Goal: Task Accomplishment & Management: Complete application form

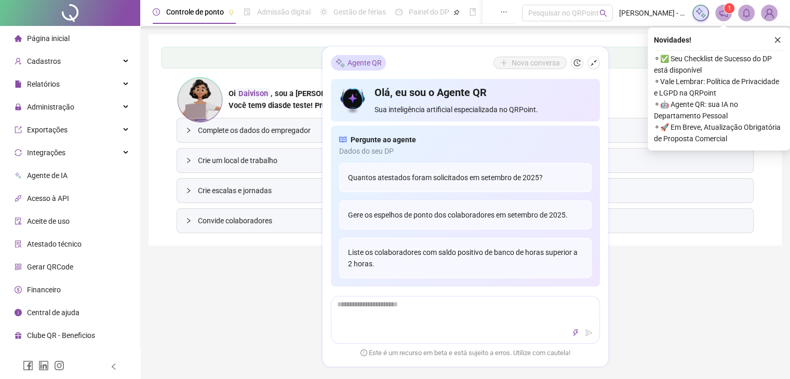
click at [186, 277] on div "Controle de ponto Admissão digital Gestão de férias Painel do DP Folha de pagam…" at bounding box center [465, 305] width 650 height 610
click at [781, 36] on button "button" at bounding box center [777, 40] width 12 height 12
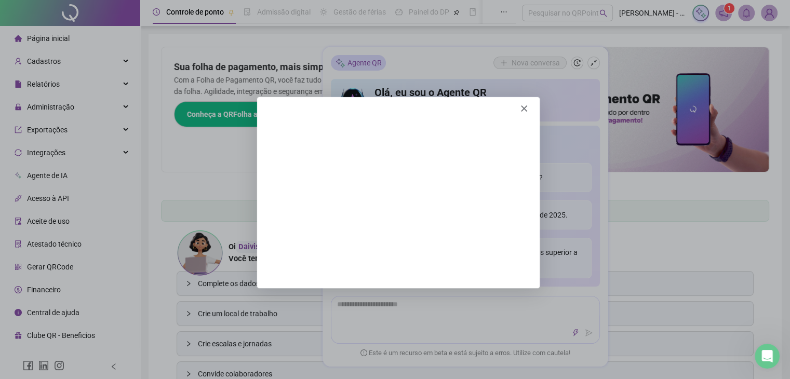
click at [153, 147] on div "Product tour overlay" at bounding box center [395, 189] width 790 height 379
click at [521, 108] on icon "Fechar" at bounding box center [523, 108] width 6 height 6
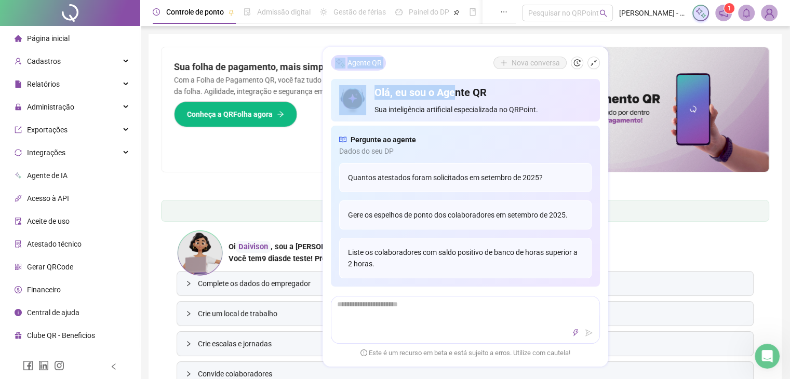
drag, startPoint x: 421, startPoint y: 63, endPoint x: 455, endPoint y: 80, distance: 38.1
click at [458, 85] on div "Agente QR Nova conversa Olá, eu sou o Agente QR Sua inteligência artificial esp…" at bounding box center [465, 207] width 286 height 320
click at [451, 59] on div "Agente QR Nova conversa" at bounding box center [465, 63] width 269 height 16
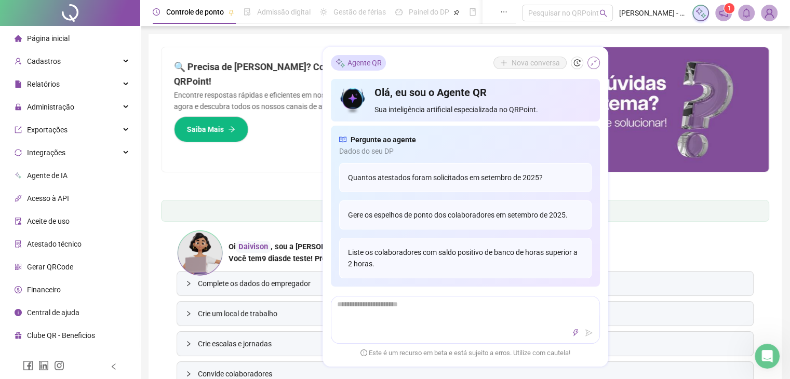
click at [596, 61] on icon "shrink" at bounding box center [593, 63] width 6 height 6
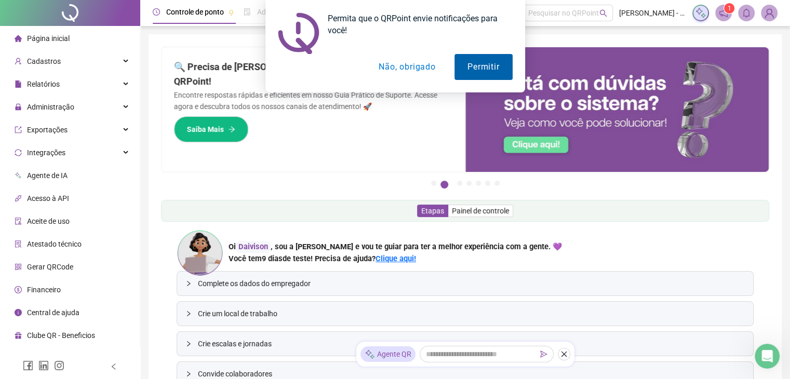
click at [493, 59] on button "Permitir" at bounding box center [483, 67] width 58 height 26
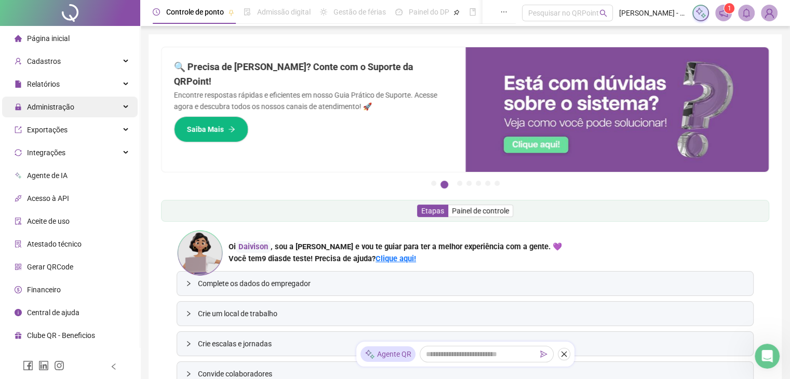
click at [124, 107] on div "Administração" at bounding box center [70, 107] width 136 height 21
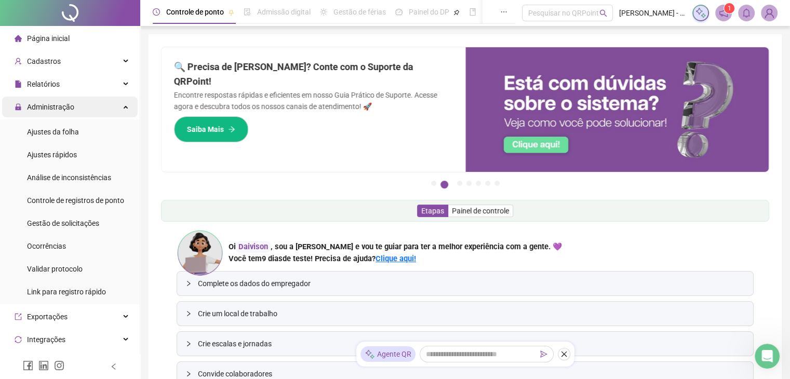
click at [87, 103] on div "Administração" at bounding box center [70, 107] width 136 height 21
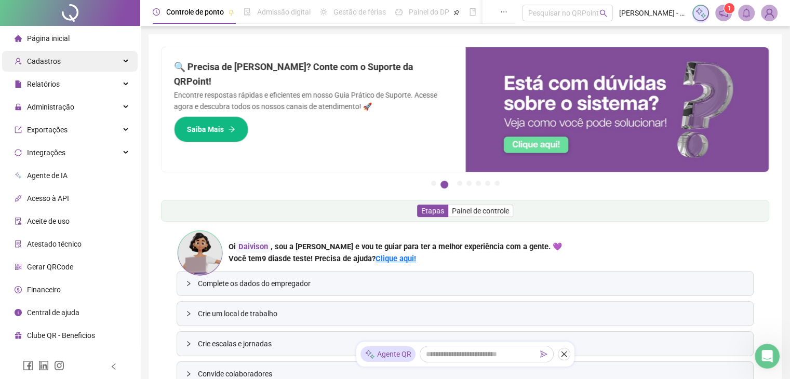
click at [75, 59] on div "Cadastros" at bounding box center [70, 61] width 136 height 21
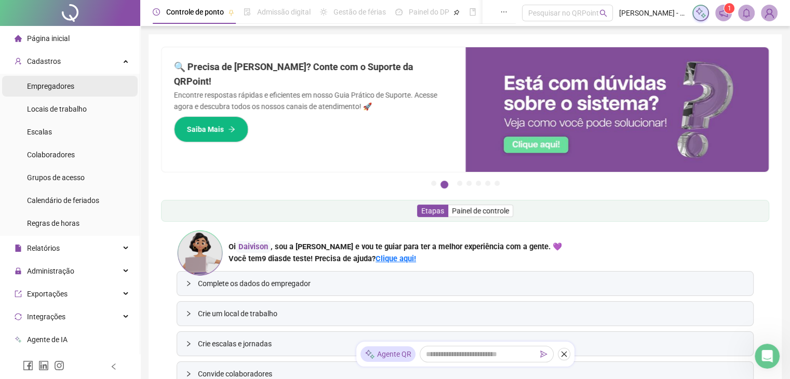
click at [66, 86] on span "Empregadores" at bounding box center [50, 86] width 47 height 8
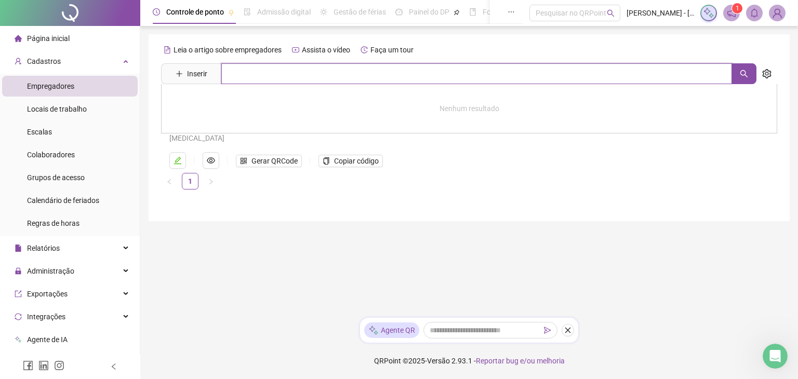
click at [261, 74] on input "text" at bounding box center [476, 73] width 510 height 21
type input "*"
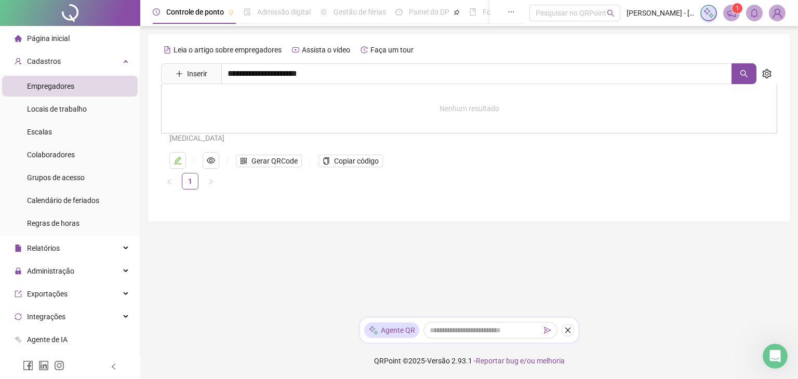
click at [607, 112] on div "Nenhum resultado" at bounding box center [469, 108] width 616 height 49
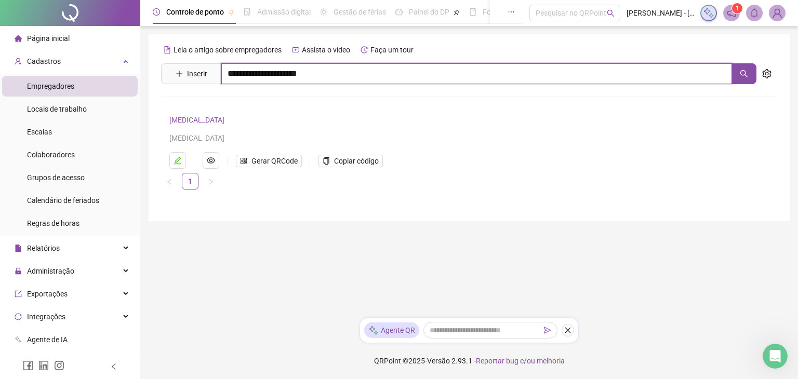
click at [246, 75] on input "**********" at bounding box center [476, 73] width 510 height 21
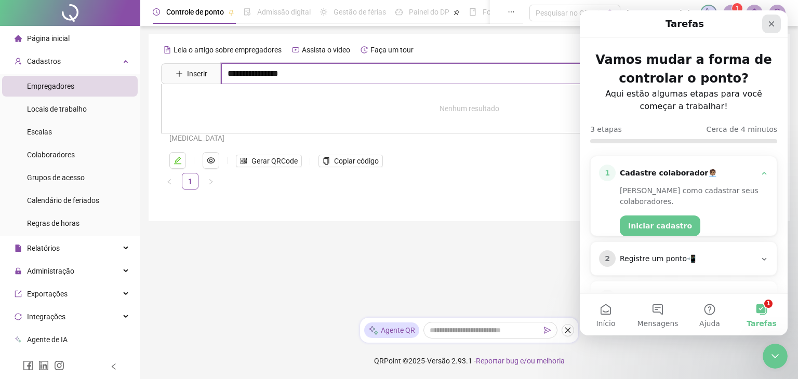
type input "**********"
click at [770, 23] on icon "Fechar" at bounding box center [771, 24] width 8 height 8
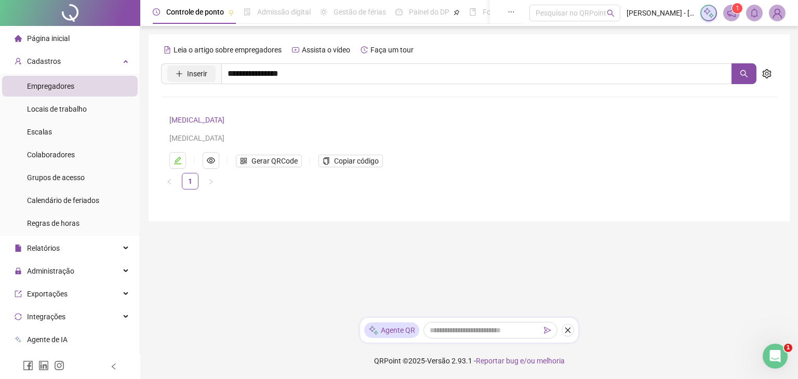
click at [208, 73] on button "Inserir" at bounding box center [191, 73] width 48 height 17
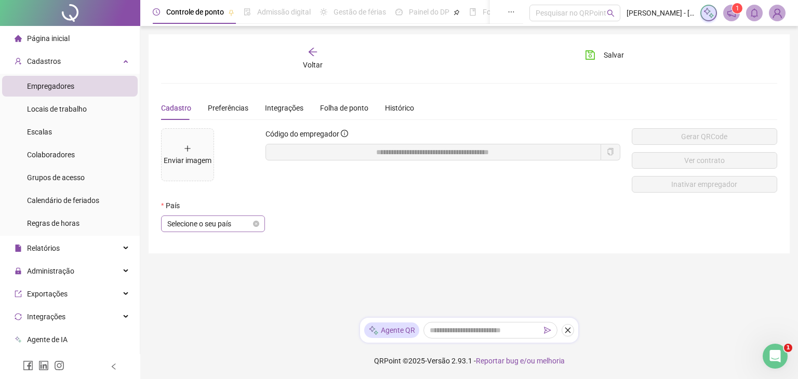
click at [259, 222] on div "Selecione o seu país" at bounding box center [213, 224] width 104 height 17
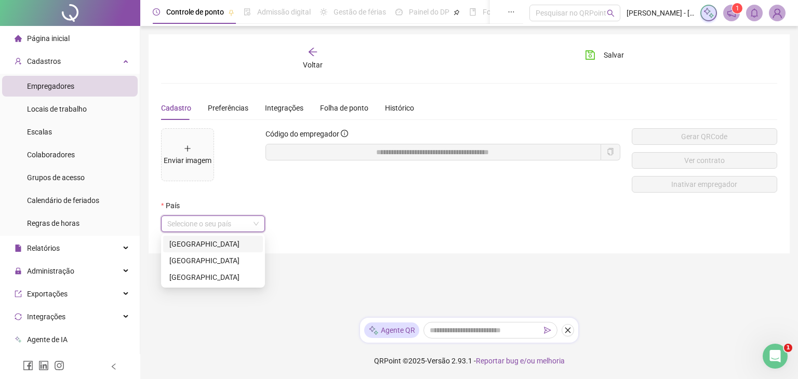
click at [194, 241] on div "Brasil" at bounding box center [212, 243] width 87 height 11
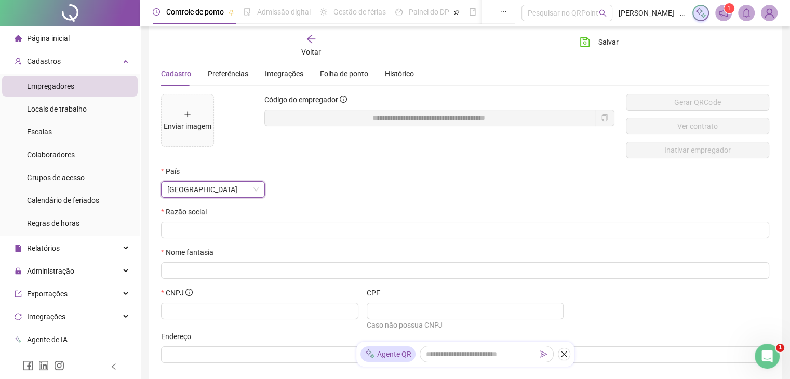
scroll to position [57, 0]
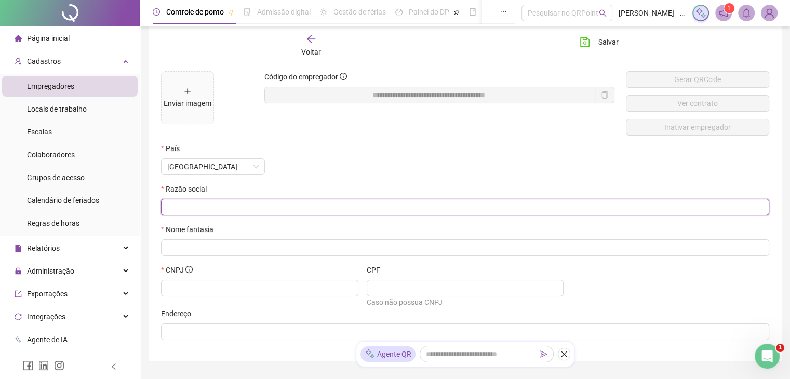
click at [299, 203] on input "text" at bounding box center [464, 206] width 594 height 11
type input "**********"
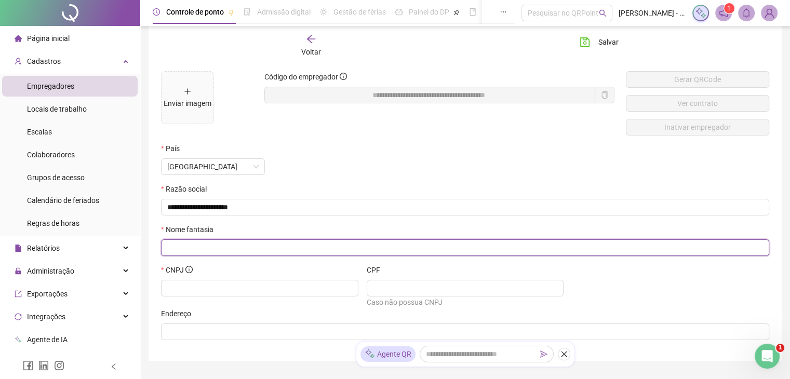
click at [258, 248] on input "text" at bounding box center [464, 247] width 594 height 11
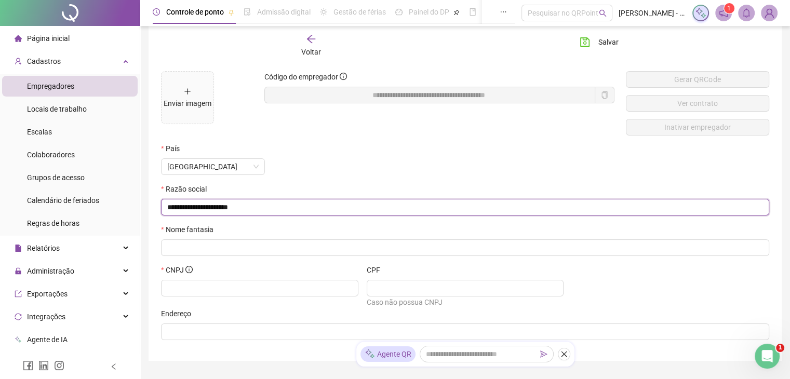
drag, startPoint x: 256, startPoint y: 206, endPoint x: 160, endPoint y: 206, distance: 96.1
click at [160, 206] on div "**********" at bounding box center [465, 169] width 633 height 383
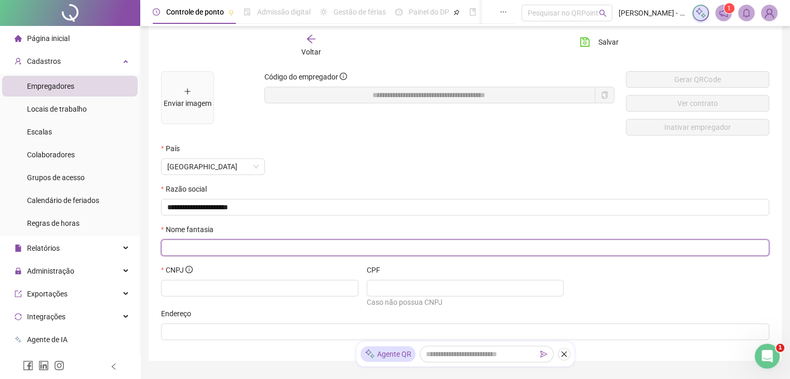
click at [224, 245] on input "text" at bounding box center [464, 247] width 594 height 11
paste input "**********"
type input "**********"
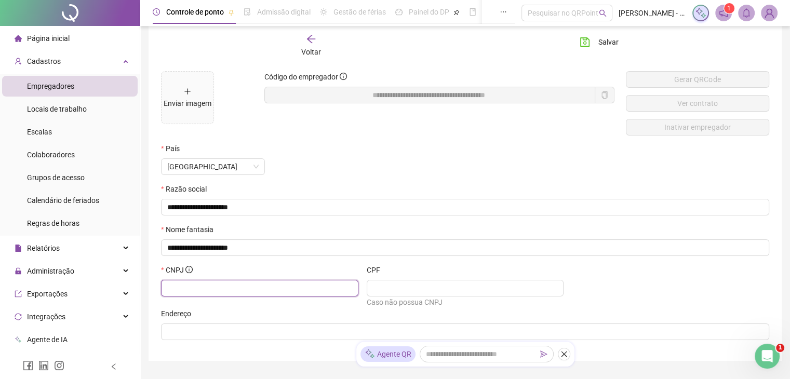
click at [230, 285] on input "text" at bounding box center [258, 288] width 183 height 11
type input "**********"
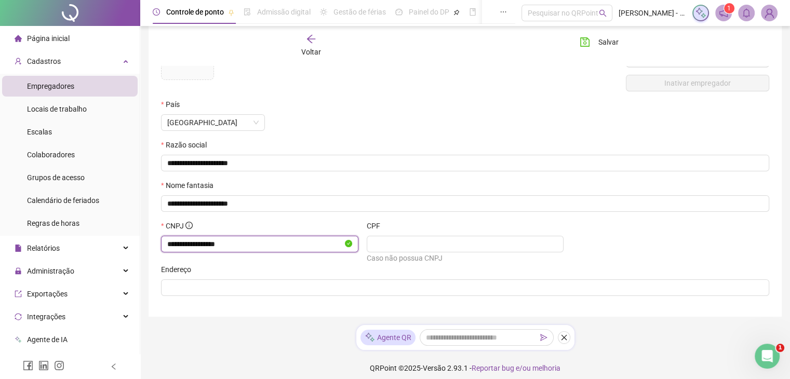
scroll to position [104, 0]
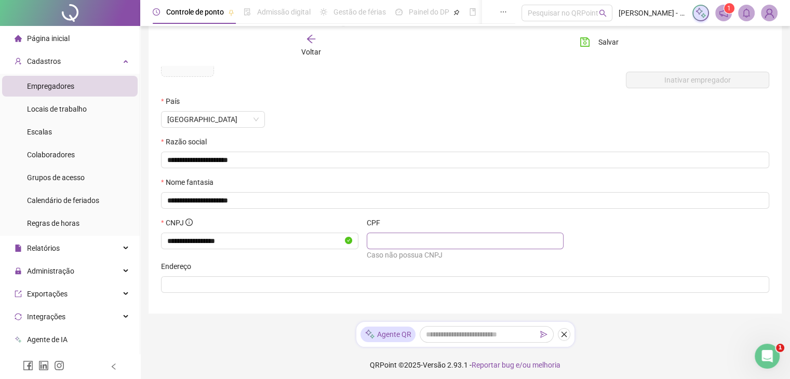
click at [432, 233] on span at bounding box center [465, 241] width 197 height 17
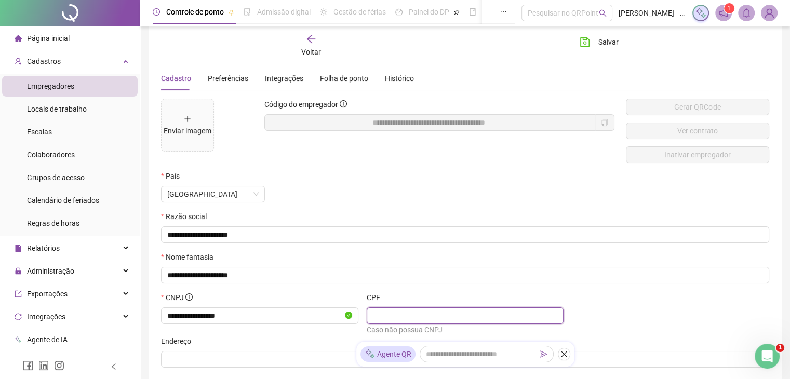
scroll to position [0, 0]
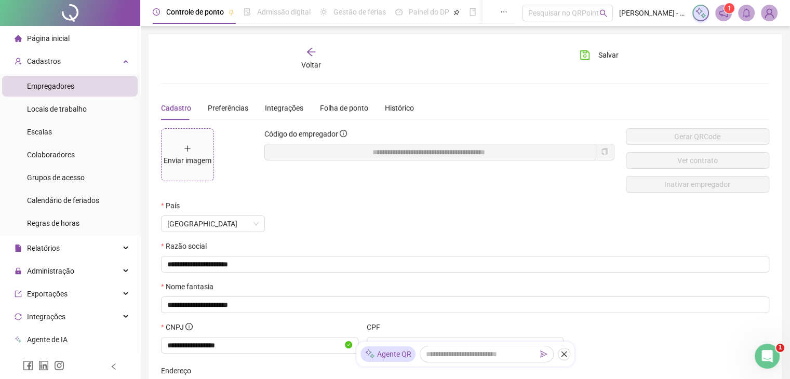
click at [188, 152] on div "Enviar imagem" at bounding box center [188, 154] width 48 height 23
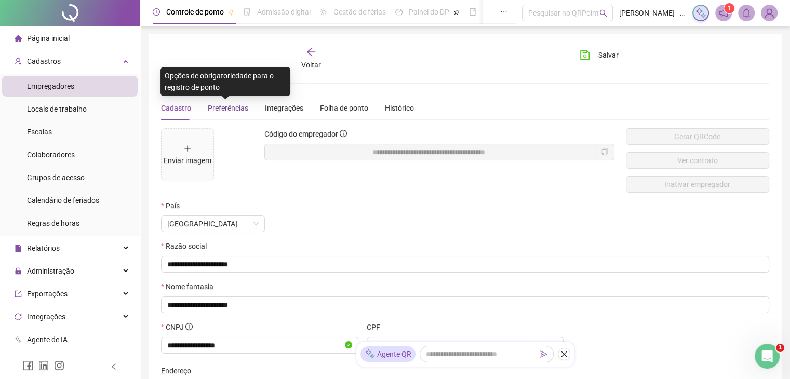
click at [228, 104] on span "Preferências" at bounding box center [228, 108] width 41 height 8
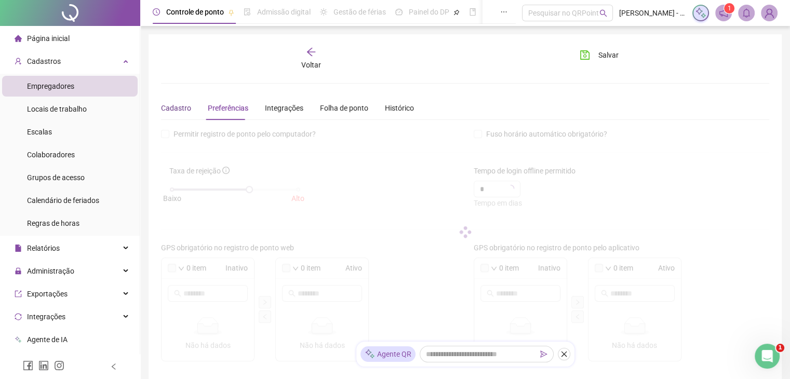
click at [183, 111] on div "Cadastro" at bounding box center [176, 107] width 30 height 11
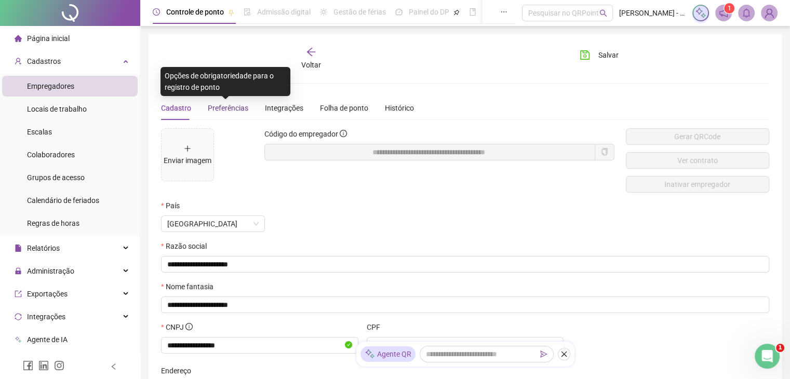
click at [216, 107] on span "Preferências" at bounding box center [228, 108] width 41 height 8
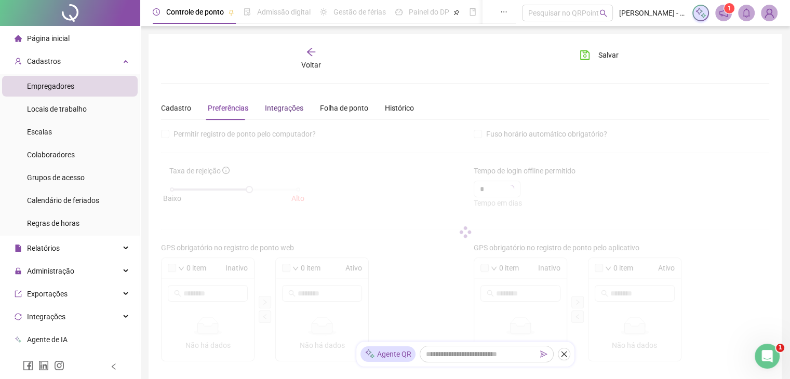
click at [276, 109] on div "Integrações" at bounding box center [284, 107] width 38 height 11
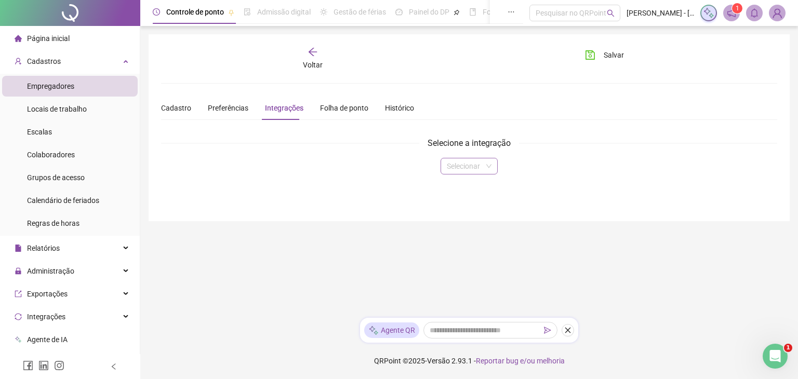
click at [478, 167] on input "search" at bounding box center [464, 166] width 35 height 16
click at [479, 163] on input "search" at bounding box center [464, 166] width 35 height 16
click at [333, 109] on div "Folha de ponto" at bounding box center [344, 107] width 48 height 11
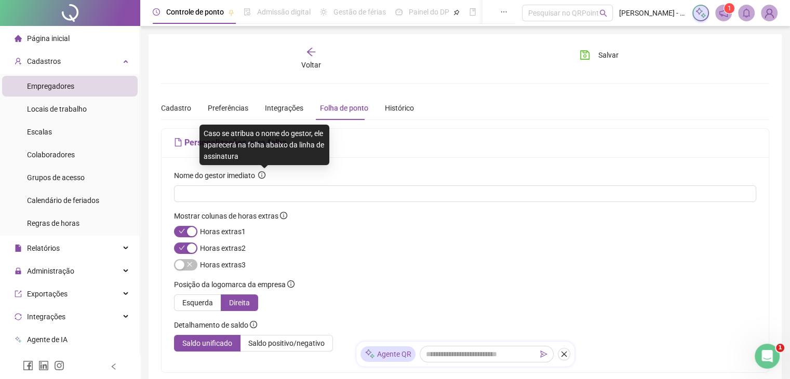
click at [264, 173] on icon "info-circle" at bounding box center [261, 174] width 7 height 7
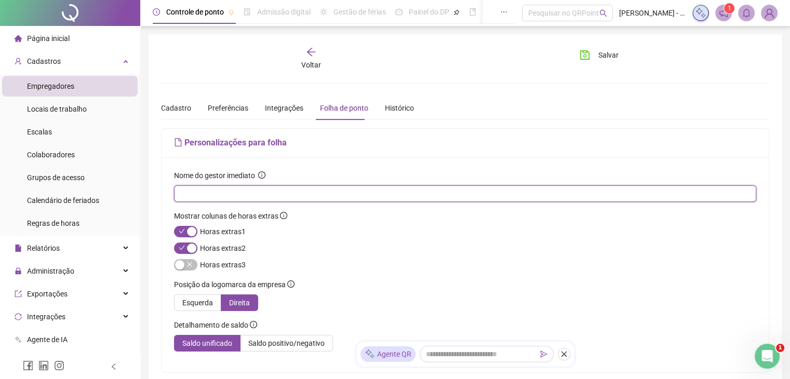
click at [337, 194] on input "text" at bounding box center [464, 193] width 568 height 11
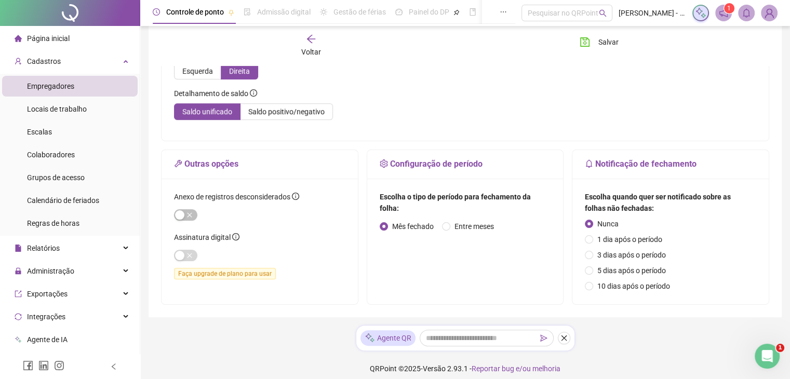
scroll to position [233, 0]
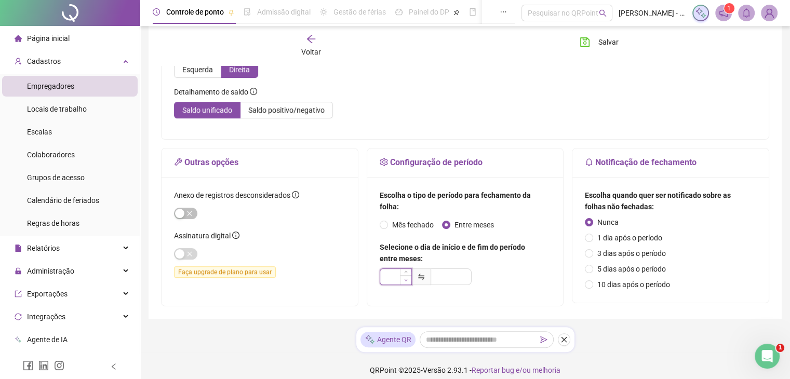
click at [406, 278] on icon "down" at bounding box center [406, 280] width 4 height 4
type input "*"
click at [406, 272] on icon "up" at bounding box center [406, 274] width 4 height 4
type input "*"
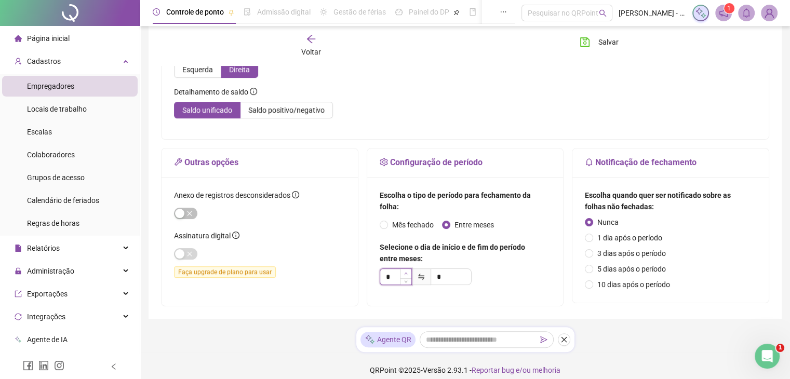
type input "*"
click at [404, 278] on icon "down" at bounding box center [406, 280] width 4 height 4
type input "*"
click at [404, 278] on icon "down" at bounding box center [406, 280] width 4 height 4
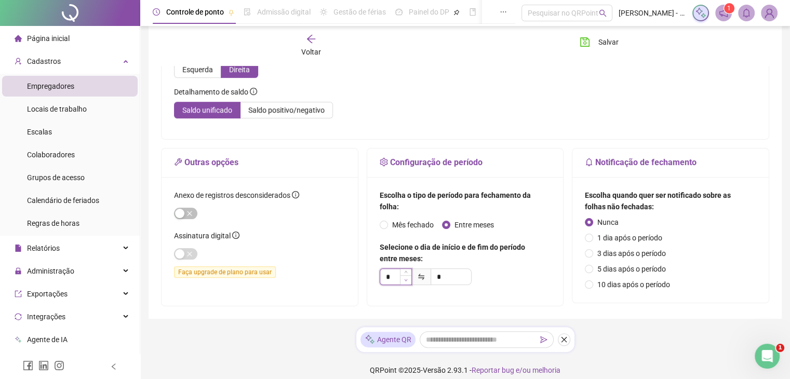
click at [405, 279] on icon "down" at bounding box center [405, 280] width 3 height 2
click at [405, 272] on icon "up" at bounding box center [406, 274] width 4 height 4
type input "*"
drag, startPoint x: 391, startPoint y: 274, endPoint x: 369, endPoint y: 282, distance: 22.7
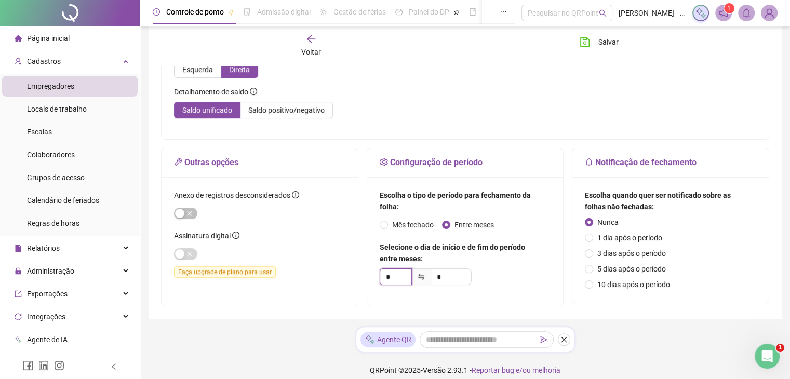
click at [369, 282] on div "Escolha o tipo de período para fechamento da folha: Mês fechado Entre meses Sel…" at bounding box center [465, 241] width 196 height 129
type input "*"
type input "**"
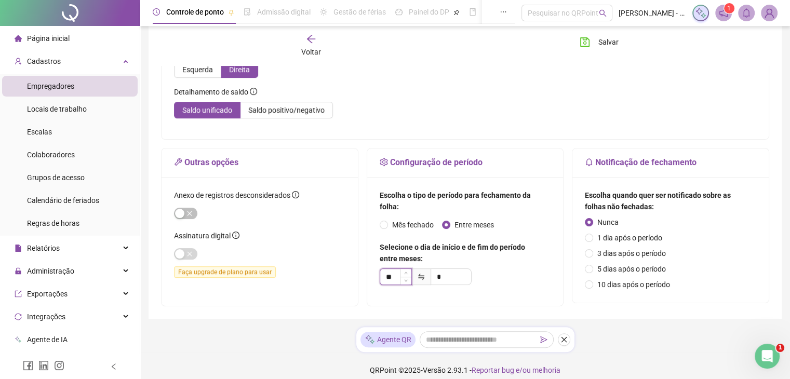
type input "**"
type input "*"
type input "**"
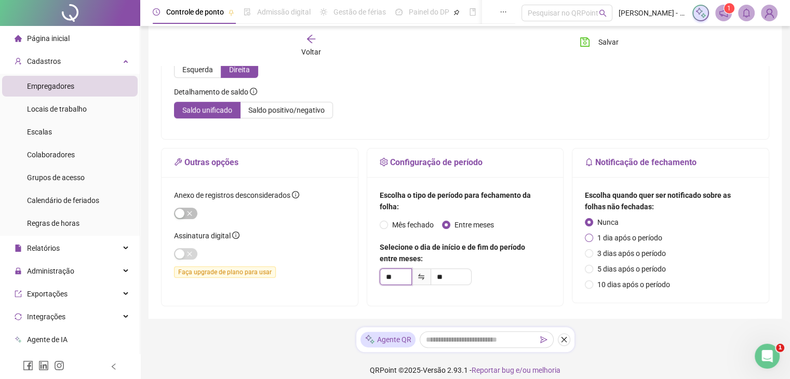
type input "**"
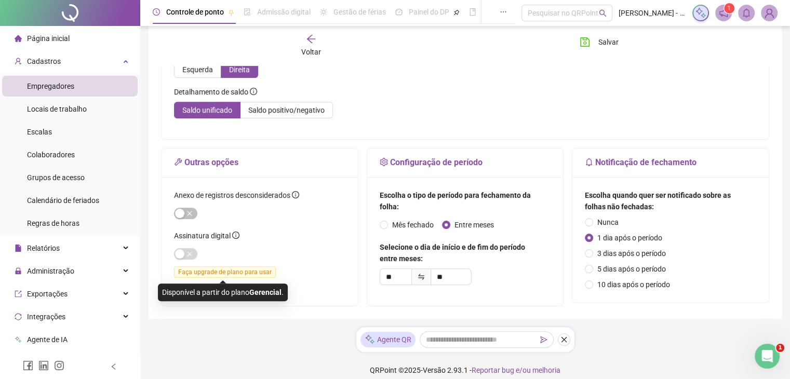
click at [213, 268] on span "Faça upgrade de plano para usar" at bounding box center [225, 271] width 102 height 11
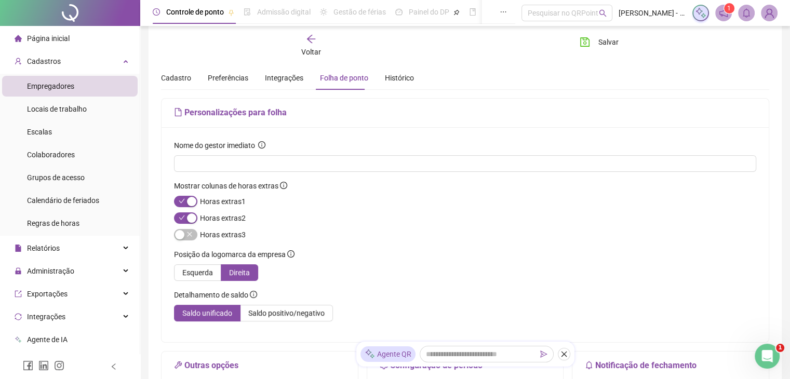
scroll to position [19, 0]
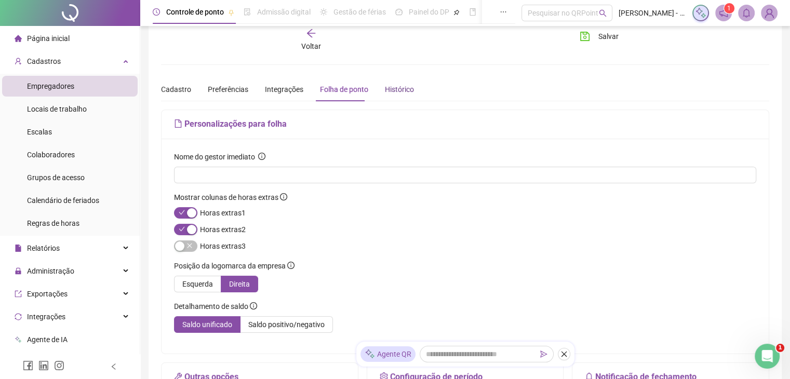
click at [399, 89] on div "Histórico" at bounding box center [399, 89] width 29 height 11
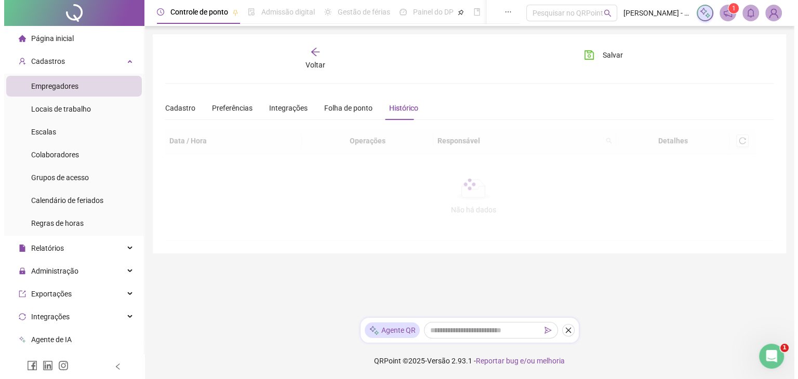
scroll to position [0, 0]
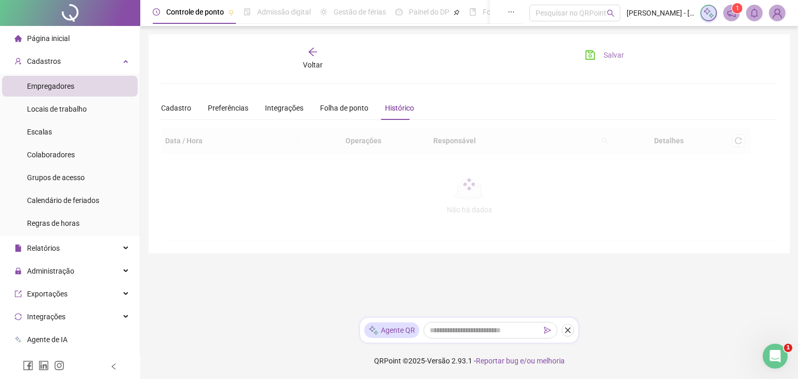
click at [617, 55] on span "Salvar" at bounding box center [613, 54] width 20 height 11
click at [609, 55] on span "Salvar" at bounding box center [613, 54] width 20 height 11
click at [114, 247] on div "Relatórios" at bounding box center [70, 248] width 136 height 21
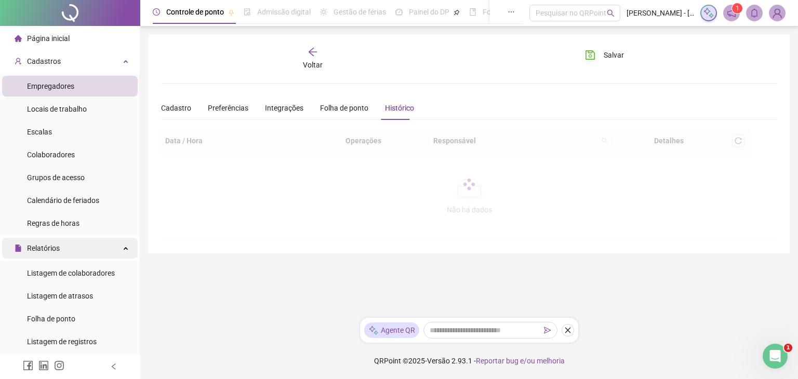
click at [114, 247] on div "Relatórios" at bounding box center [70, 248] width 136 height 21
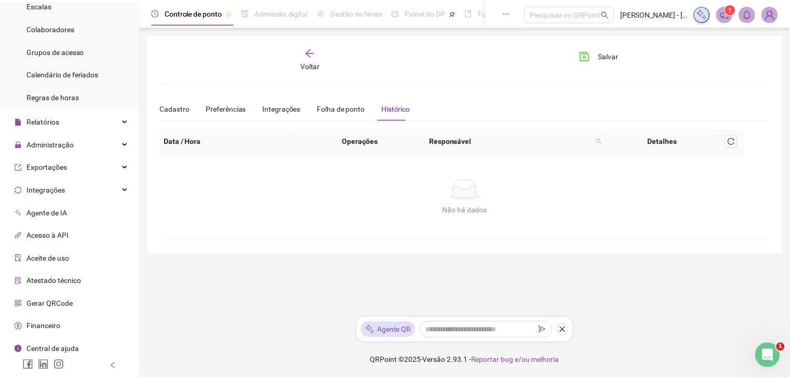
scroll to position [133, 0]
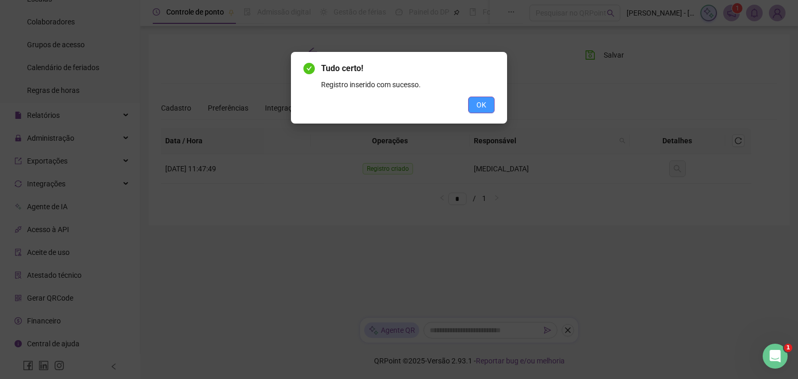
click at [489, 105] on button "OK" at bounding box center [481, 105] width 26 height 17
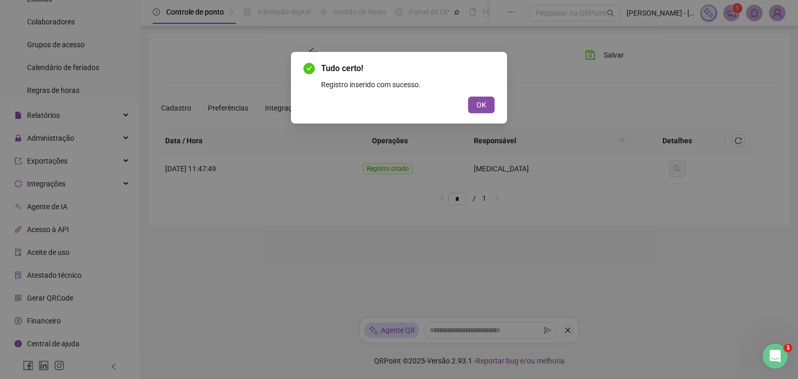
click at [489, 105] on button "OK" at bounding box center [481, 105] width 26 height 17
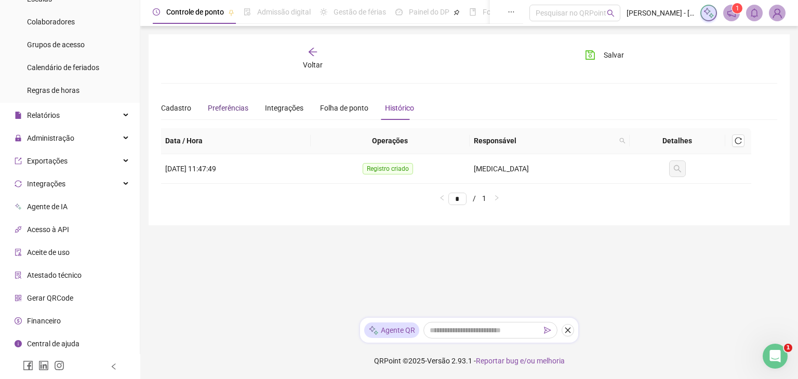
click at [241, 111] on span "Preferências" at bounding box center [228, 108] width 41 height 8
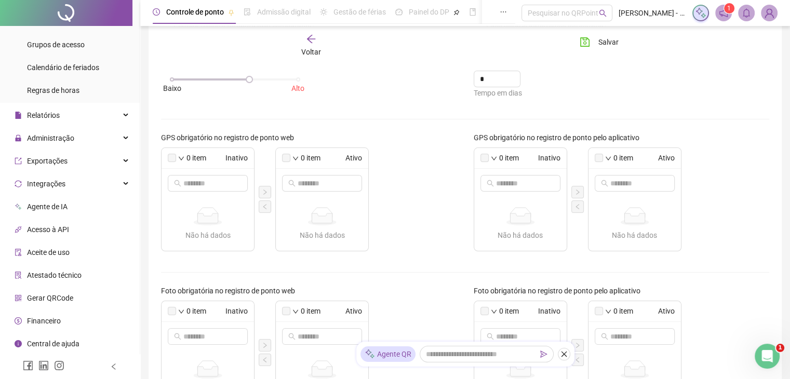
scroll to position [167, 0]
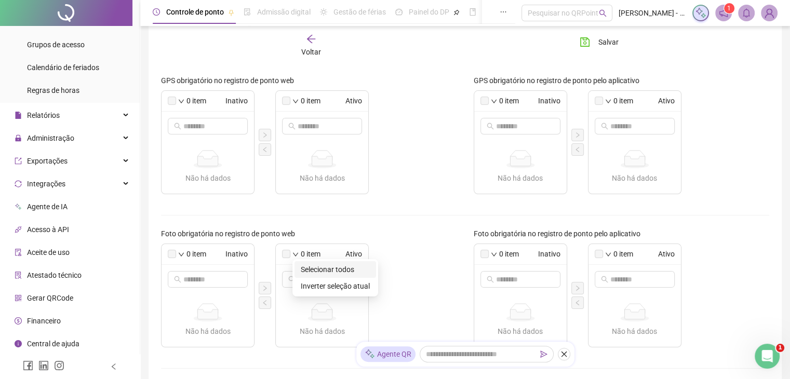
click at [308, 267] on span "Selecionar todos" at bounding box center [335, 269] width 69 height 11
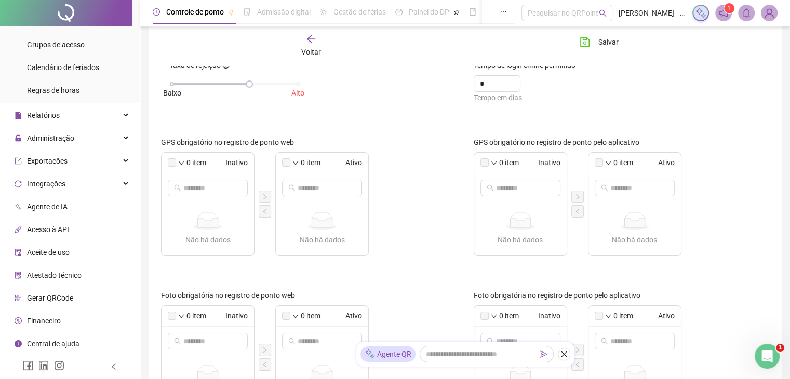
scroll to position [0, 0]
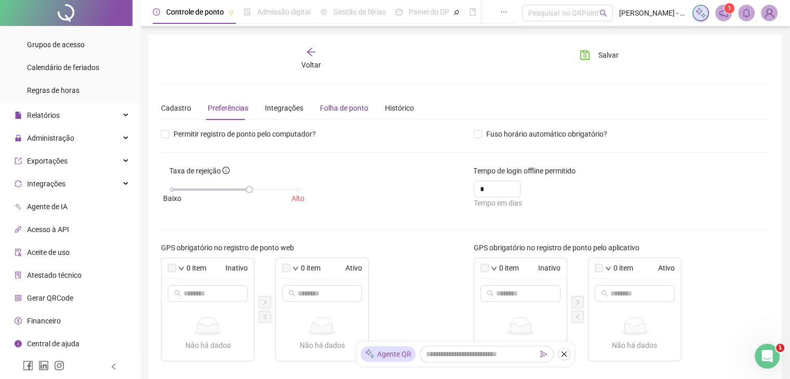
click at [334, 107] on div "Folha de ponto" at bounding box center [344, 107] width 48 height 11
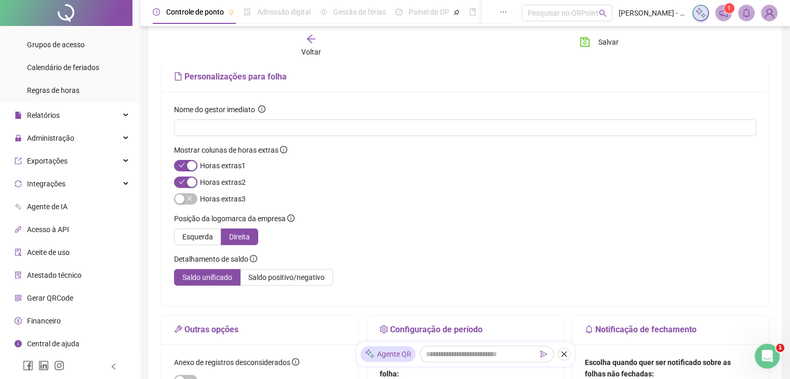
scroll to position [53, 0]
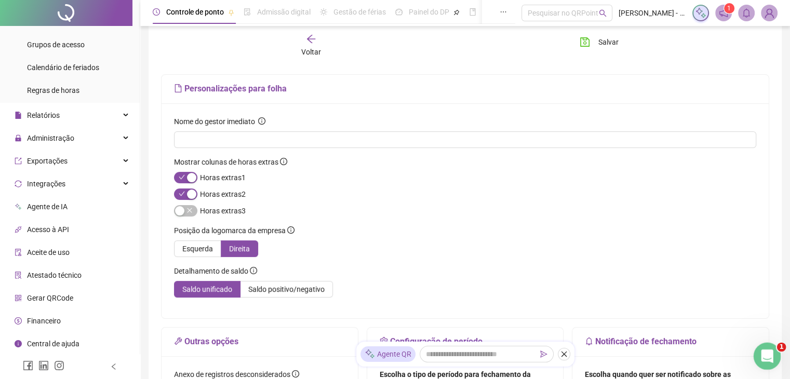
click at [760, 355] on icon "Abertura do Messenger da Intercom" at bounding box center [765, 354] width 17 height 17
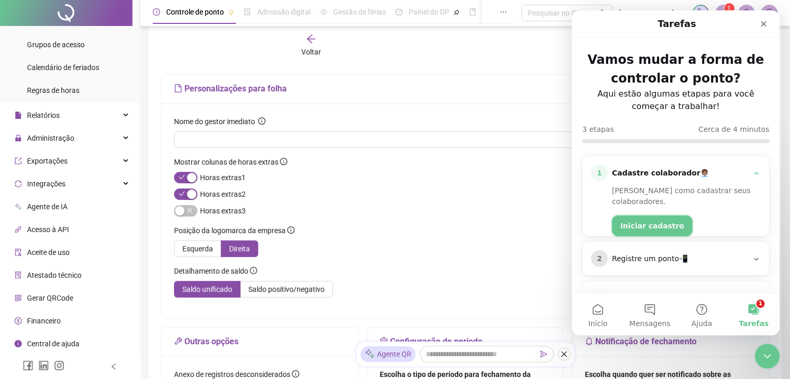
click at [655, 216] on button "Iniciar cadastro" at bounding box center [652, 226] width 80 height 21
click at [643, 216] on button "Iniciar cadastro" at bounding box center [652, 226] width 80 height 21
click at [762, 26] on icon "Fechar" at bounding box center [763, 24] width 8 height 8
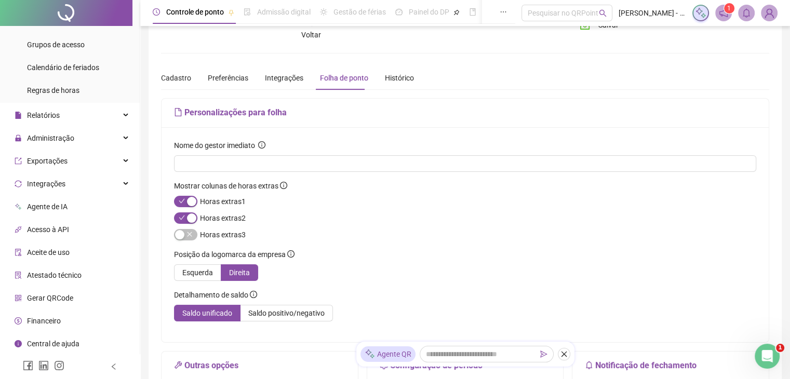
scroll to position [19, 0]
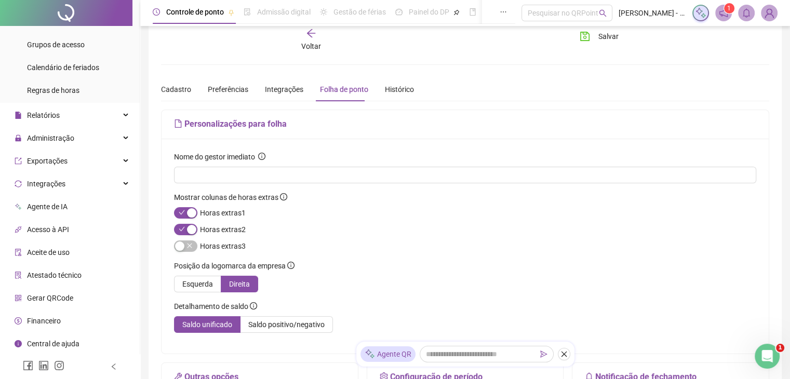
click at [787, 60] on div "**********" at bounding box center [465, 292] width 650 height 622
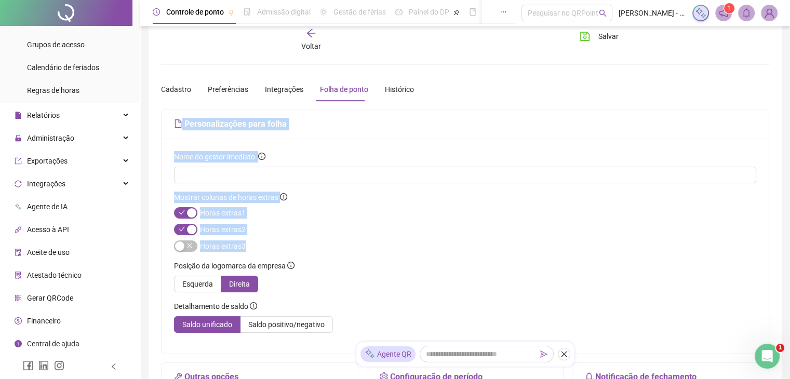
drag, startPoint x: 794, startPoint y: 104, endPoint x: 797, endPoint y: 244, distance: 140.3
click at [790, 244] on html "**********" at bounding box center [395, 170] width 790 height 379
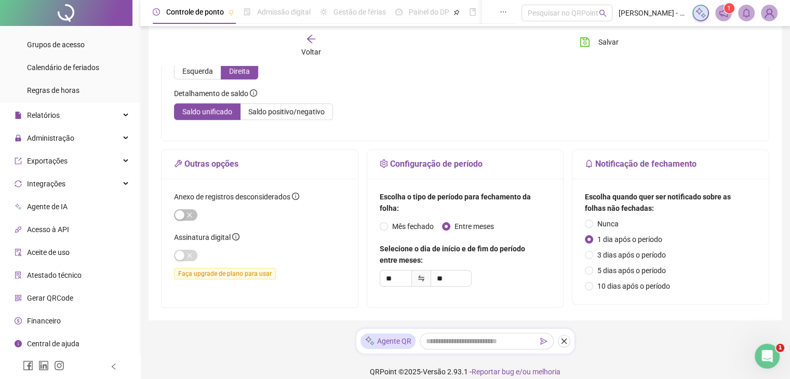
scroll to position [241, 0]
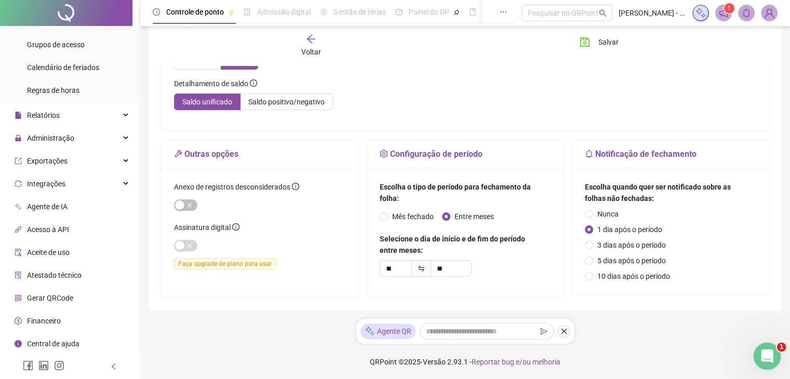
click at [770, 353] on icon "Abertura do Messenger da Intercom" at bounding box center [765, 354] width 17 height 17
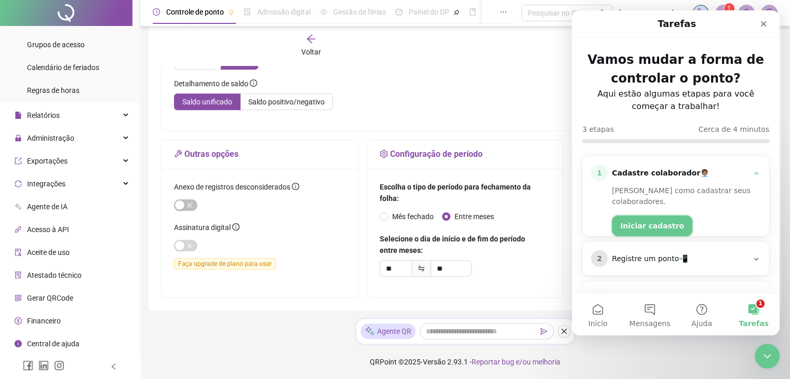
click at [641, 216] on button "Iniciar cadastro" at bounding box center [652, 226] width 80 height 21
click at [652, 216] on button "Iniciar cadastro" at bounding box center [652, 226] width 80 height 21
click at [752, 261] on icon "Messenger da Intercom" at bounding box center [756, 259] width 8 height 8
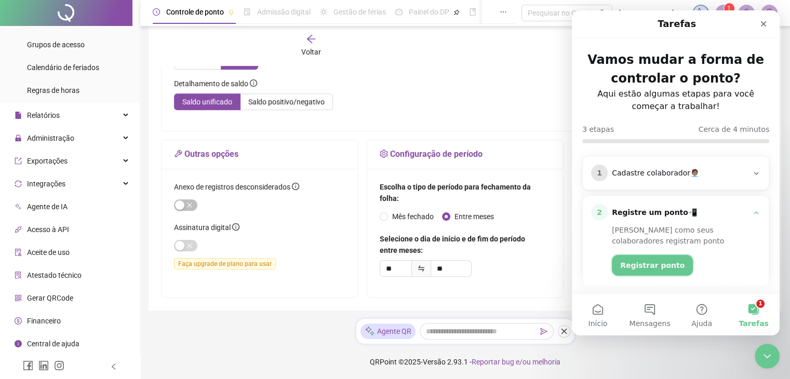
click at [669, 267] on button "Registrar ponto" at bounding box center [652, 265] width 81 height 21
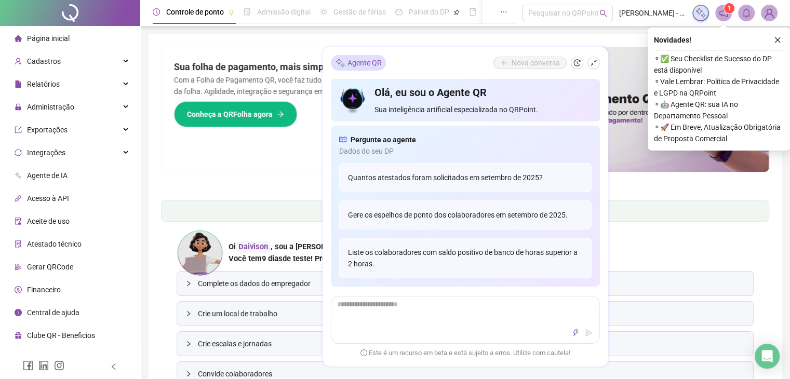
click at [279, 147] on div "Sua folha de pagamento, mais simples do que nunca! Com a Folha de Pagamento QR,…" at bounding box center [314, 109] width 304 height 125
click at [278, 144] on div "Sua folha de pagamento, mais simples do que nunca! Com a Folha de Pagamento QR,…" at bounding box center [314, 109] width 304 height 125
click at [778, 41] on icon "close" at bounding box center [778, 40] width 6 height 6
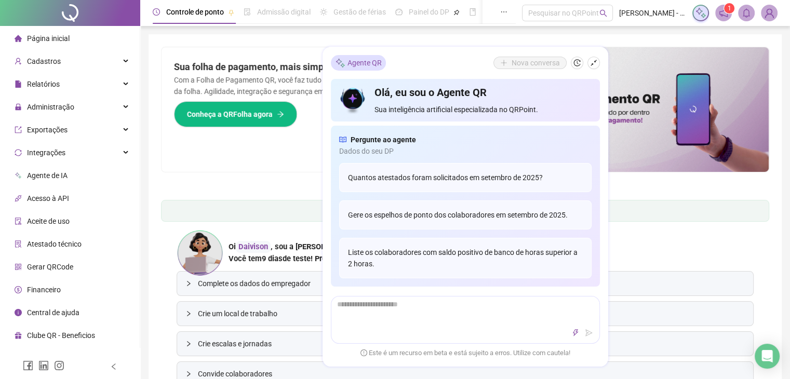
click at [269, 146] on div "Sua folha de pagamento, mais simples do que nunca! Com a Folha de Pagamento QR,…" at bounding box center [314, 109] width 304 height 125
click at [675, 256] on div "Oi Daivison , sou a [PERSON_NAME] e vou te guiar para ter a melhor experiência …" at bounding box center [465, 253] width 577 height 47
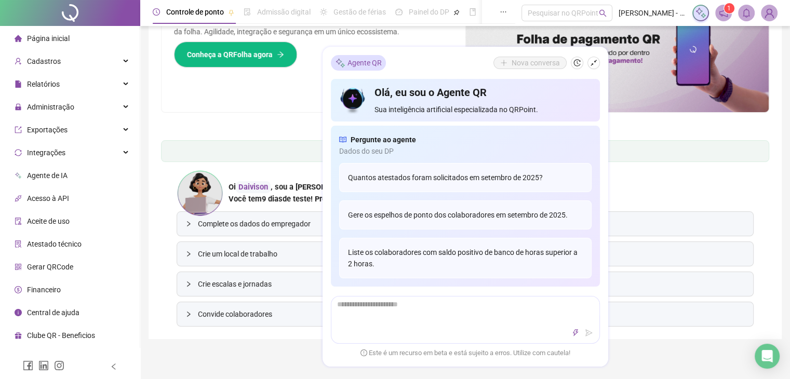
scroll to position [159, 0]
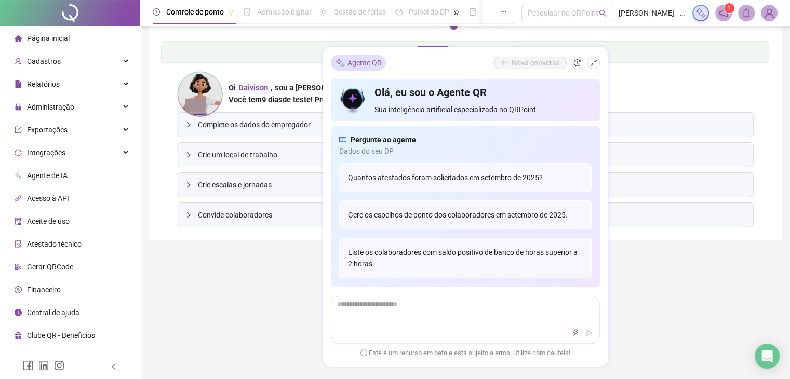
click at [254, 271] on div "Controle de ponto Admissão digital Gestão de férias Painel do DP Folha de pagam…" at bounding box center [465, 222] width 650 height 763
click at [262, 272] on div "Controle de ponto Admissão digital Gestão de férias Painel do DP Folha de pagam…" at bounding box center [465, 222] width 650 height 763
click at [254, 257] on div "Controle de ponto Admissão digital Gestão de férias Painel do DP Folha de pagam…" at bounding box center [465, 222] width 650 height 763
